Goal: Transaction & Acquisition: Purchase product/service

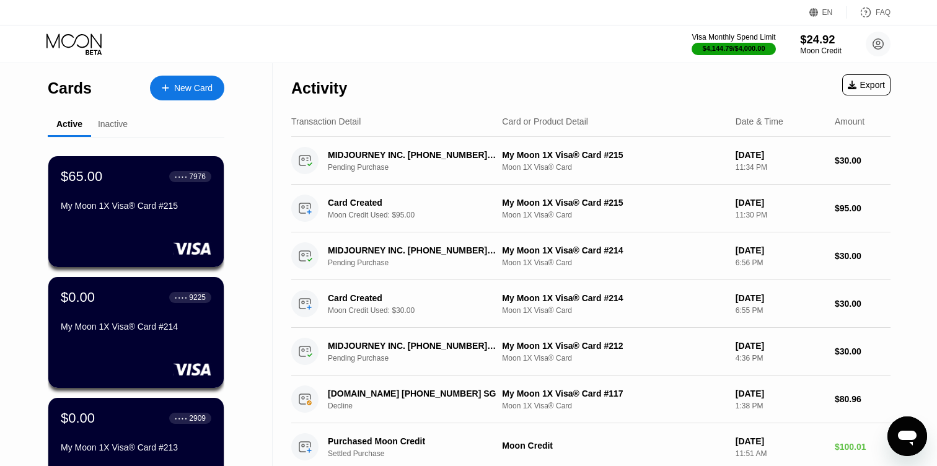
click at [813, 42] on div "$24.92" at bounding box center [821, 39] width 42 height 13
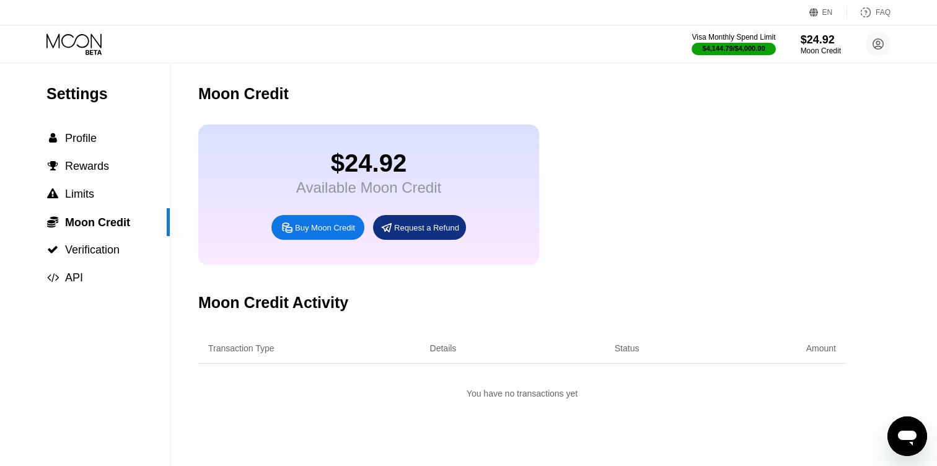
click at [326, 229] on div "Buy Moon Credit" at bounding box center [325, 228] width 60 height 11
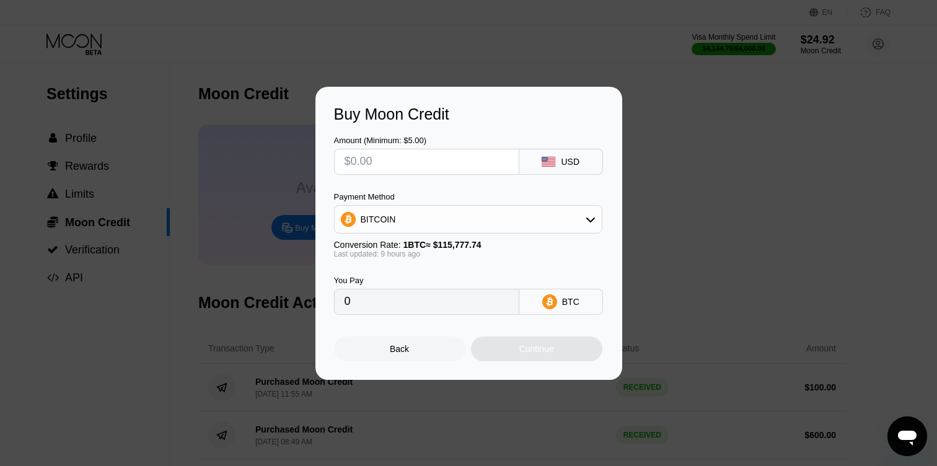
click at [374, 155] on input "text" at bounding box center [427, 161] width 164 height 25
type input "$3"
type input "0.00002621"
type input "$30"
type input "0.00026208"
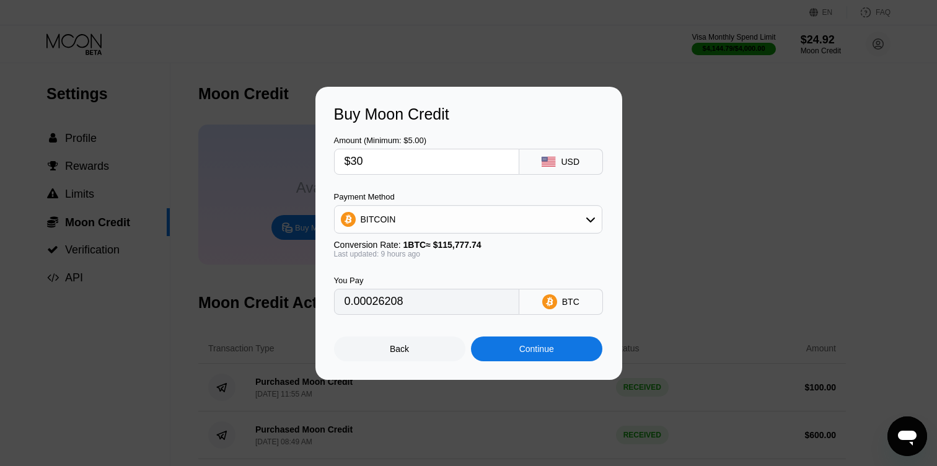
type input "$300"
type input "0.00262075"
type input "$300"
click at [364, 212] on div "BITCOIN" at bounding box center [468, 219] width 267 height 25
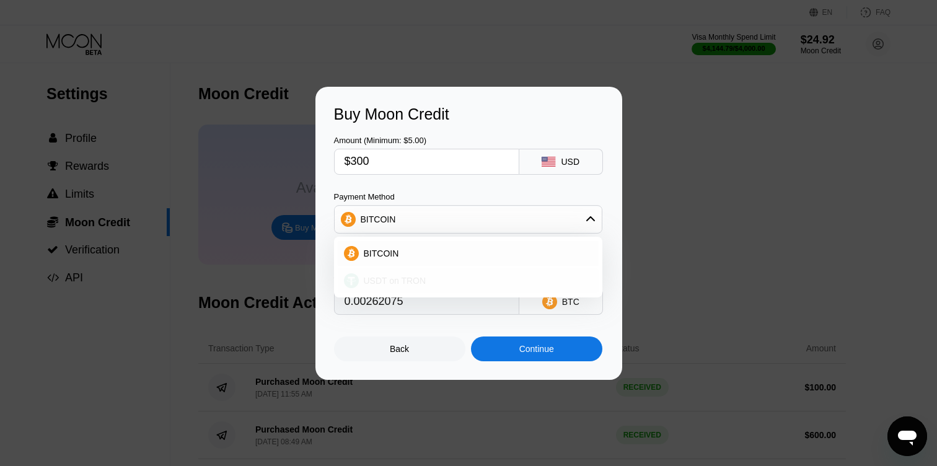
click at [369, 280] on span "USDT on TRON" at bounding box center [395, 281] width 63 height 10
type input "303.03"
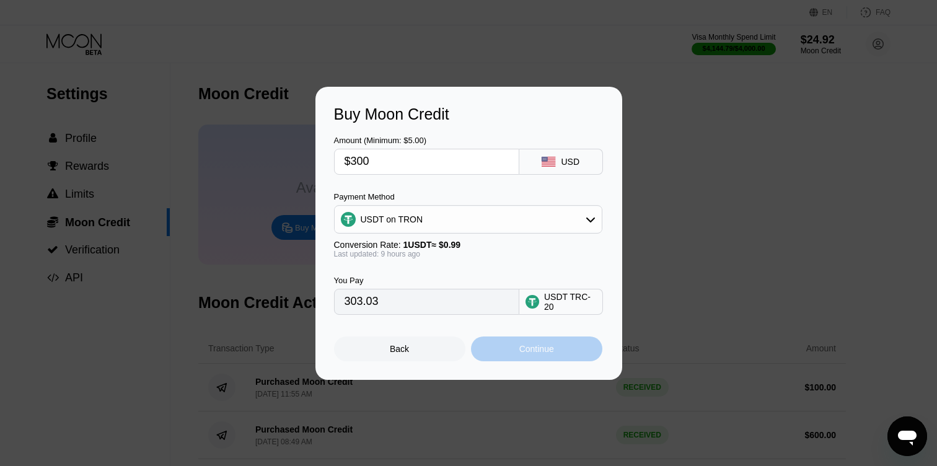
click at [511, 348] on div "Continue" at bounding box center [536, 349] width 131 height 25
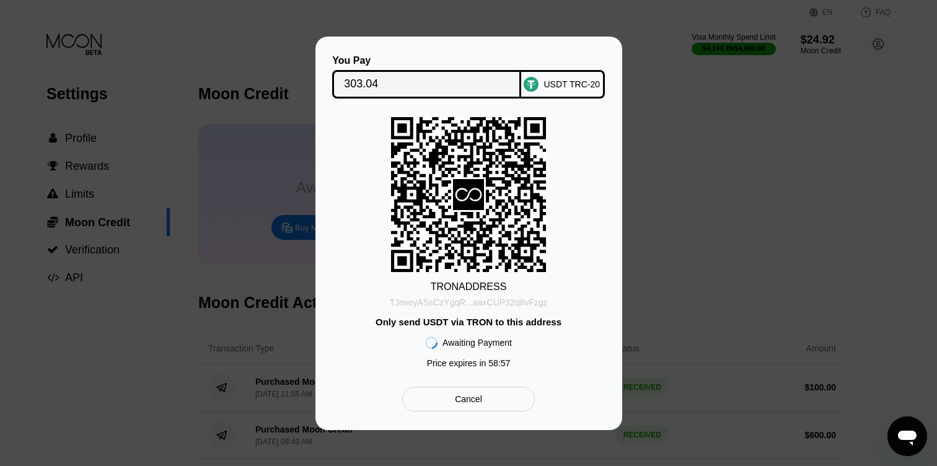
click at [477, 302] on div "TJrweyASsCzYgqR...aaxCUP32q8vFzgz" at bounding box center [468, 302] width 158 height 10
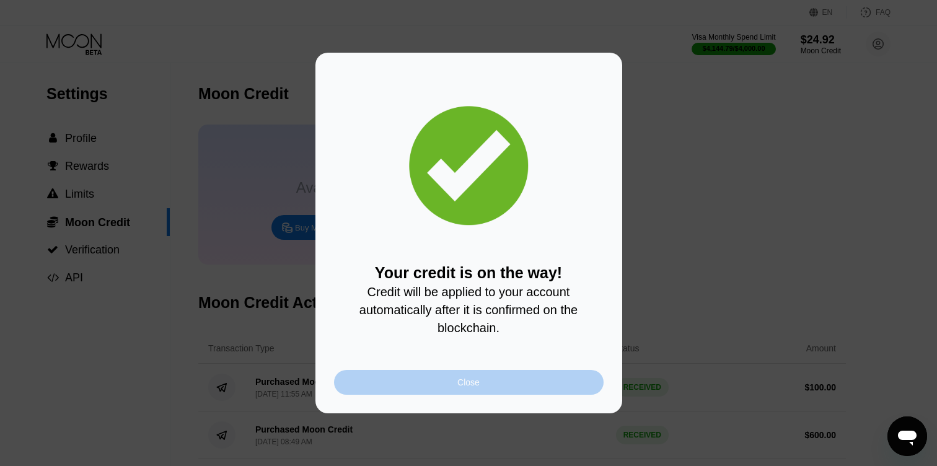
click at [478, 383] on div "Close" at bounding box center [468, 382] width 22 height 10
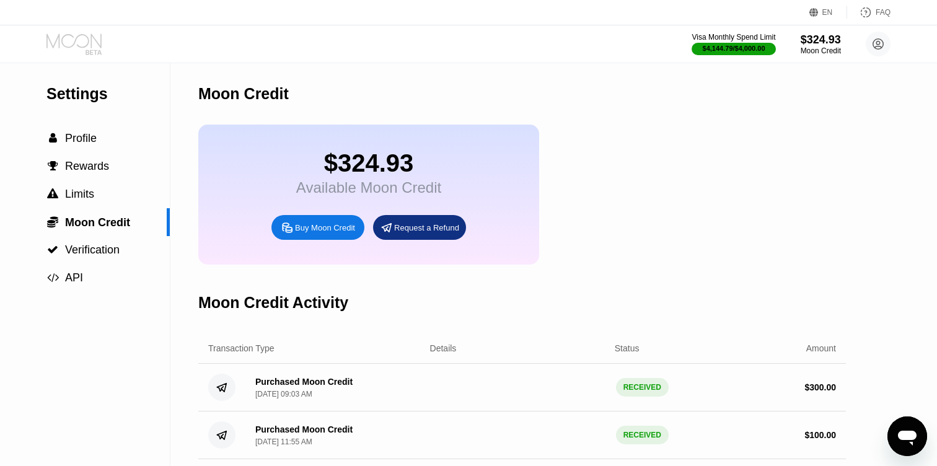
click at [84, 51] on icon at bounding box center [75, 44] width 58 height 22
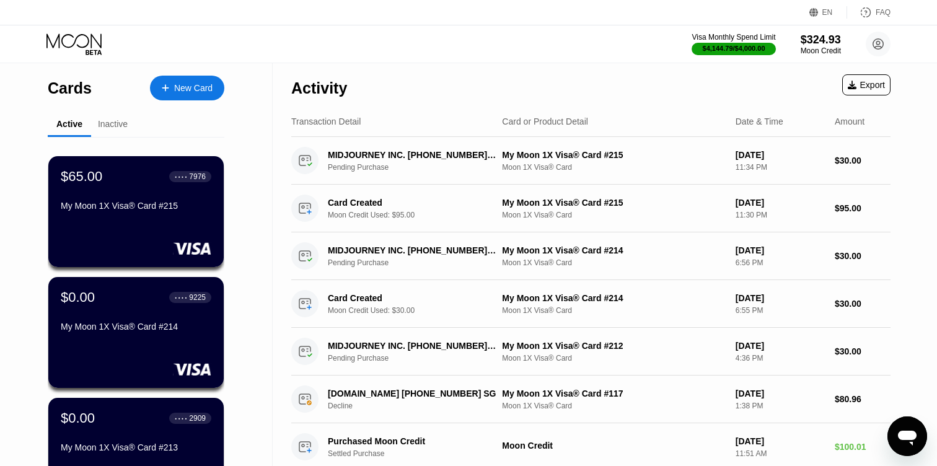
click at [165, 95] on div "New Card" at bounding box center [187, 88] width 74 height 25
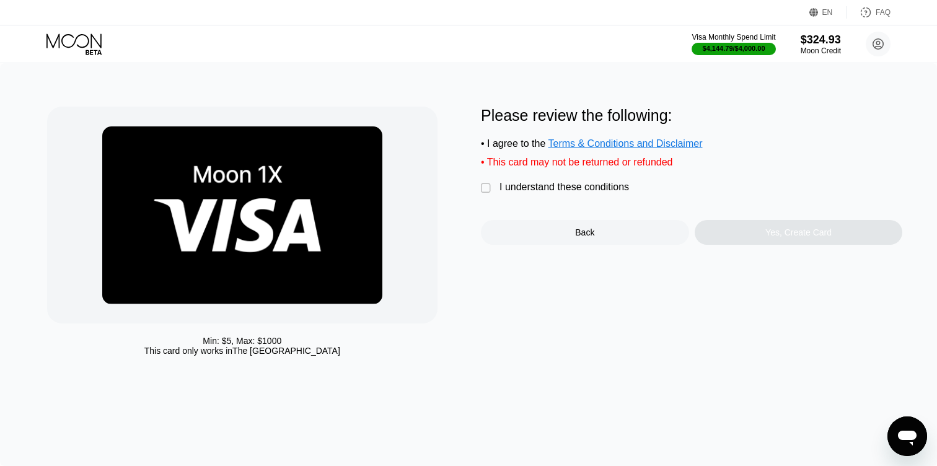
click at [531, 190] on div "I understand these conditions" at bounding box center [565, 187] width 130 height 11
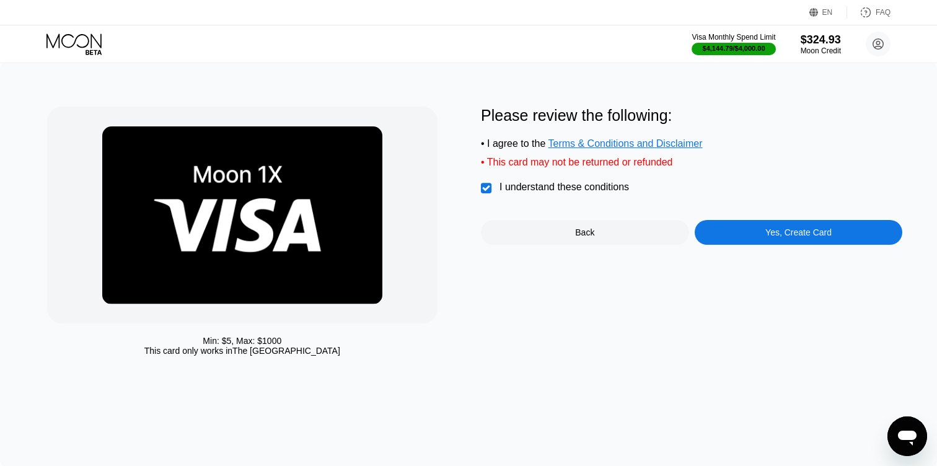
click at [741, 231] on div "Yes, Create Card" at bounding box center [799, 232] width 208 height 25
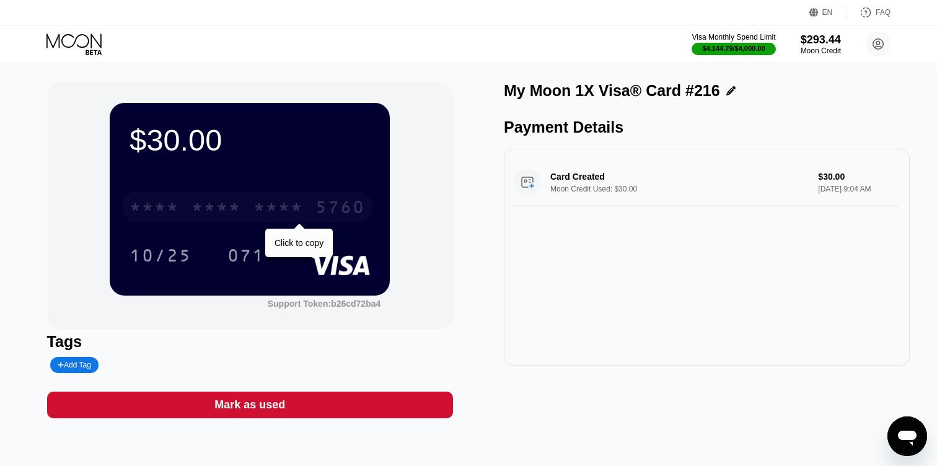
click at [330, 209] on div "5760" at bounding box center [340, 209] width 50 height 20
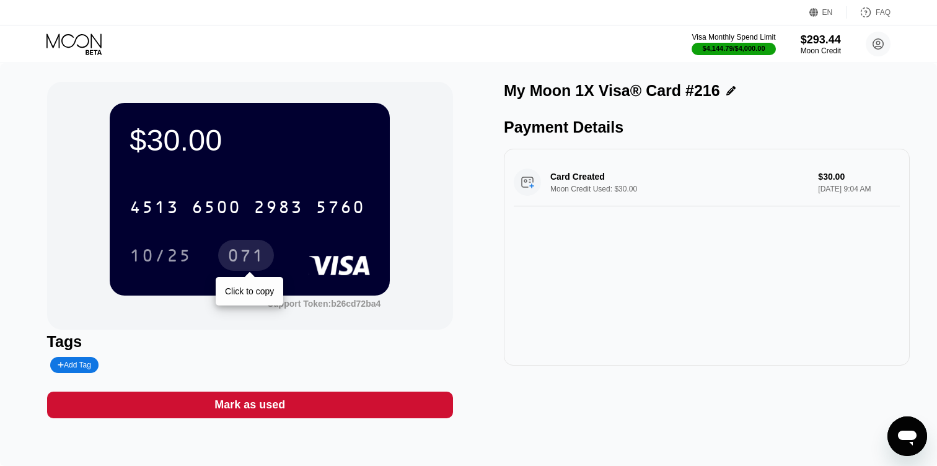
click at [250, 256] on div "071" at bounding box center [245, 257] width 37 height 20
